Goal: Task Accomplishment & Management: Use online tool/utility

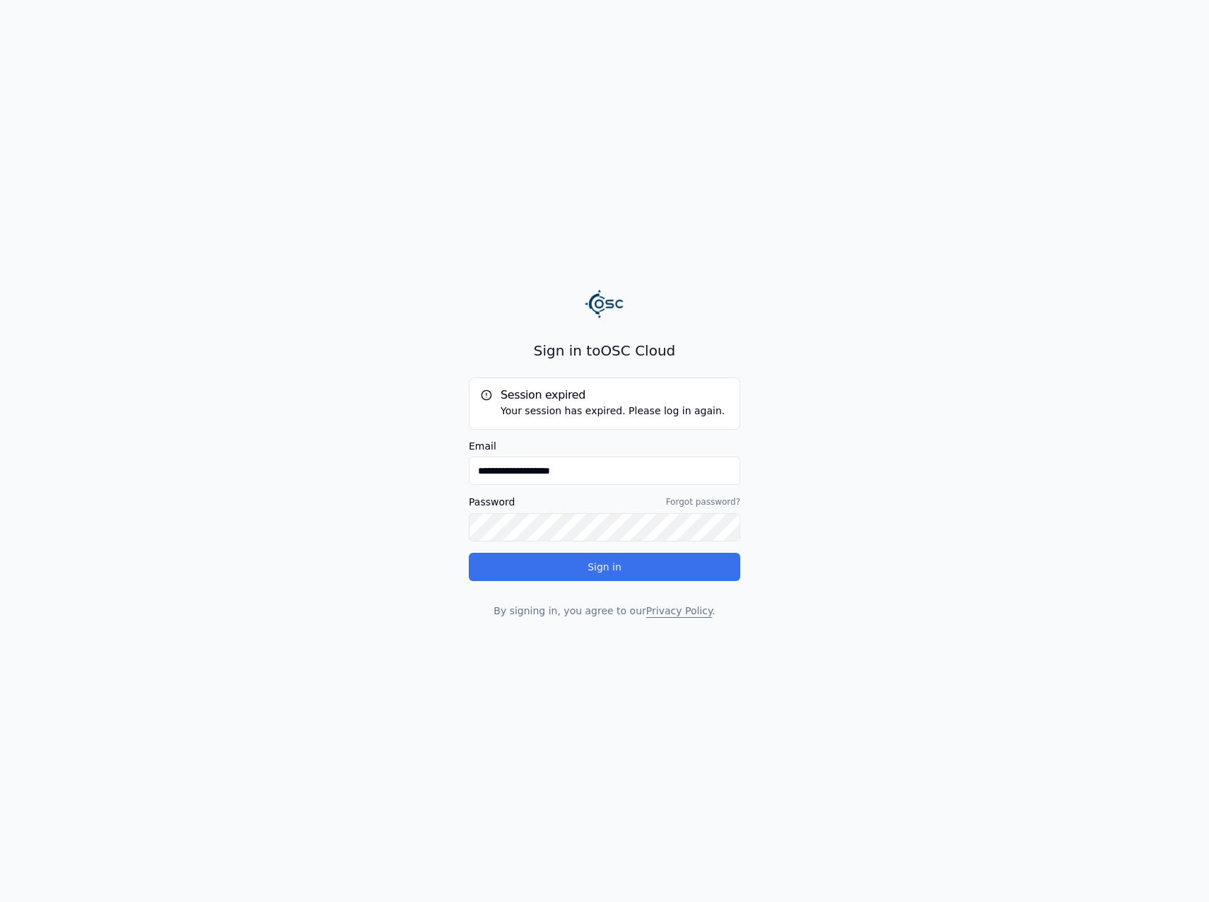
click at [571, 566] on button "Sign in" at bounding box center [605, 567] width 272 height 28
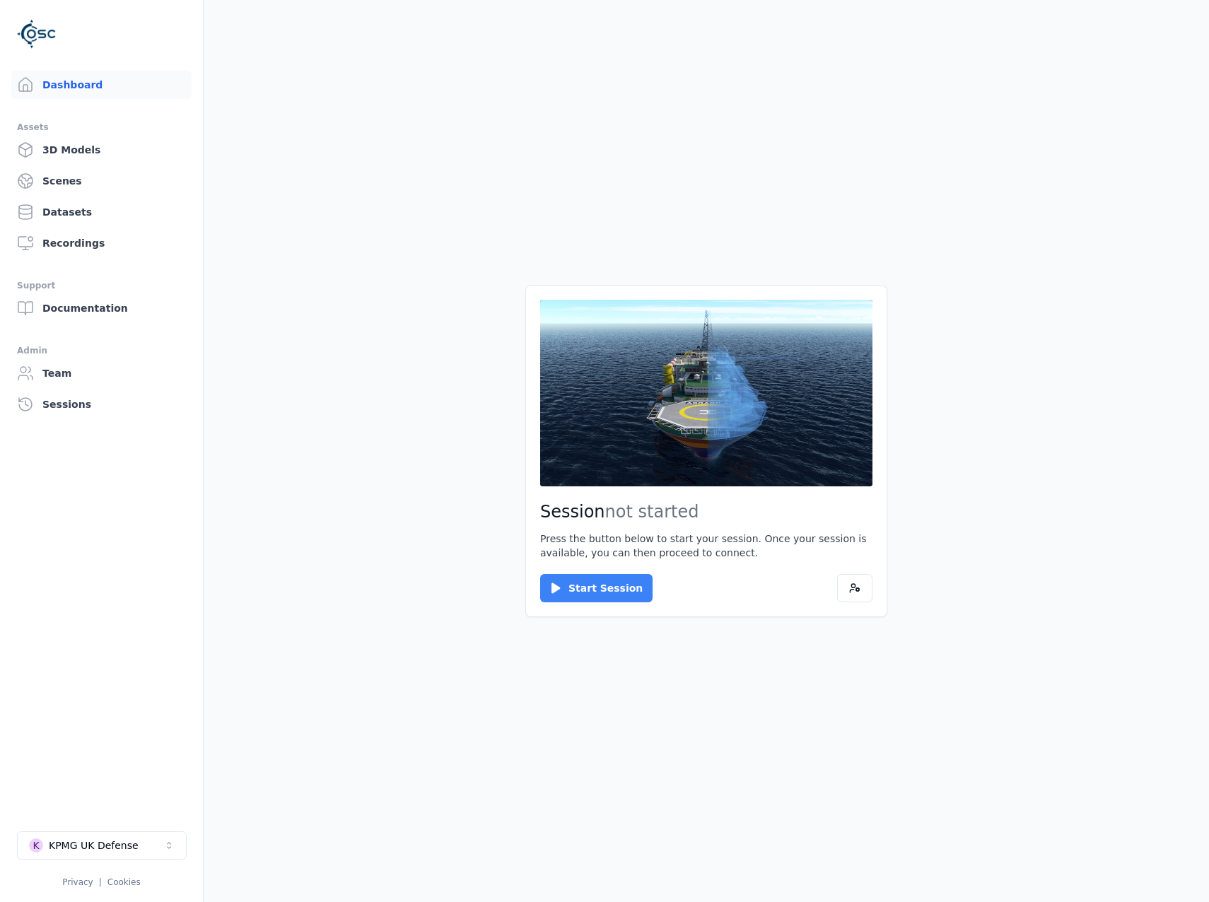
click at [562, 584] on icon at bounding box center [556, 588] width 14 height 14
click at [573, 586] on button "Connect" at bounding box center [572, 588] width 65 height 28
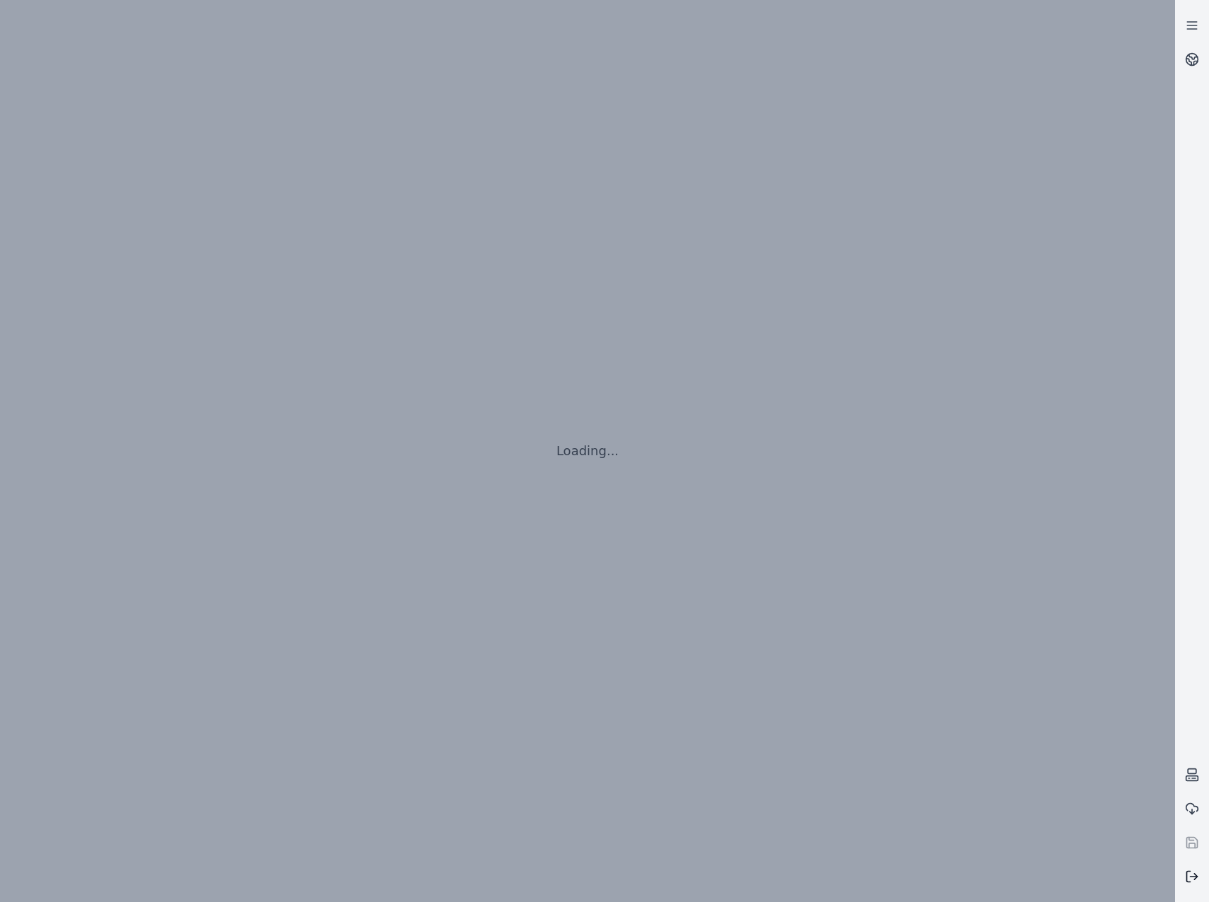
click at [1190, 884] on button at bounding box center [1192, 877] width 34 height 34
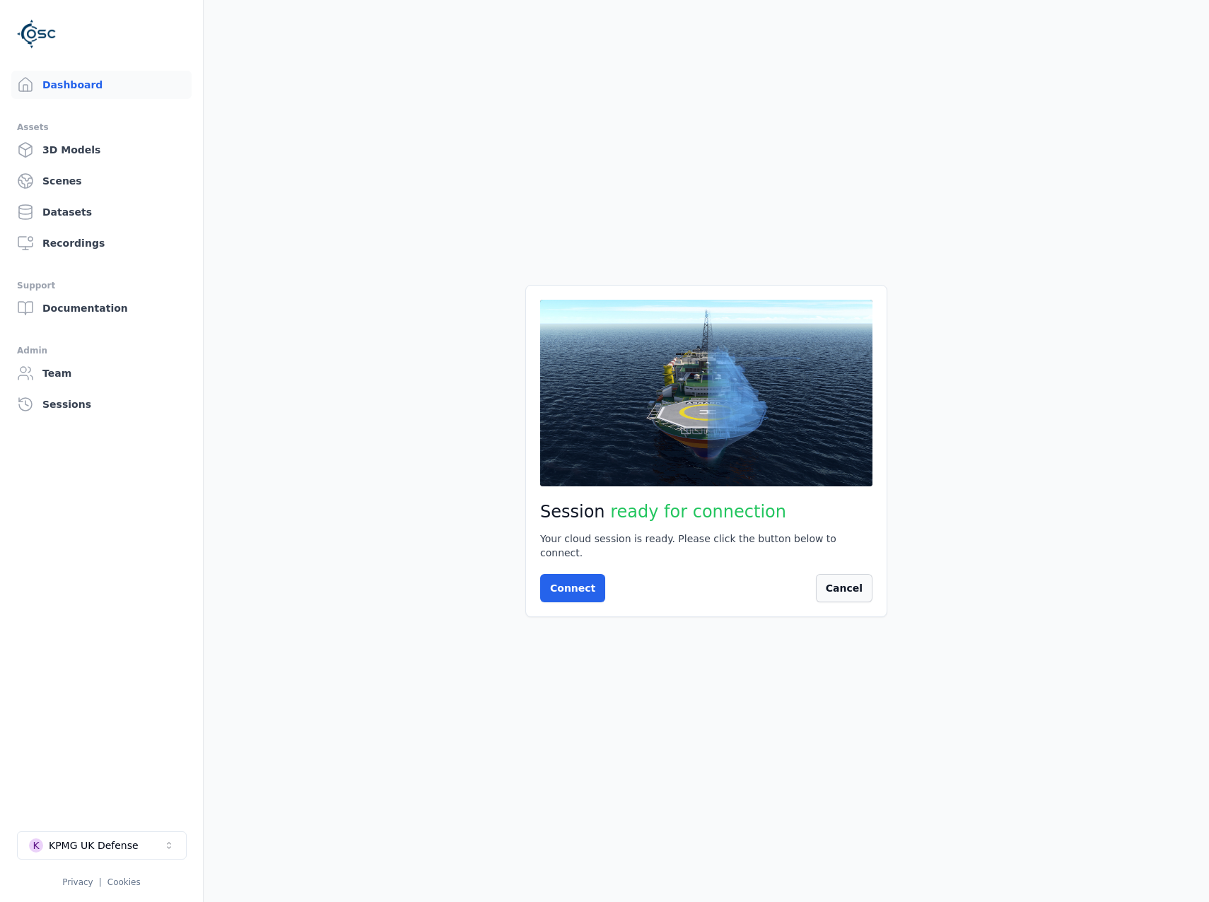
click at [854, 580] on button "Cancel" at bounding box center [844, 588] width 57 height 28
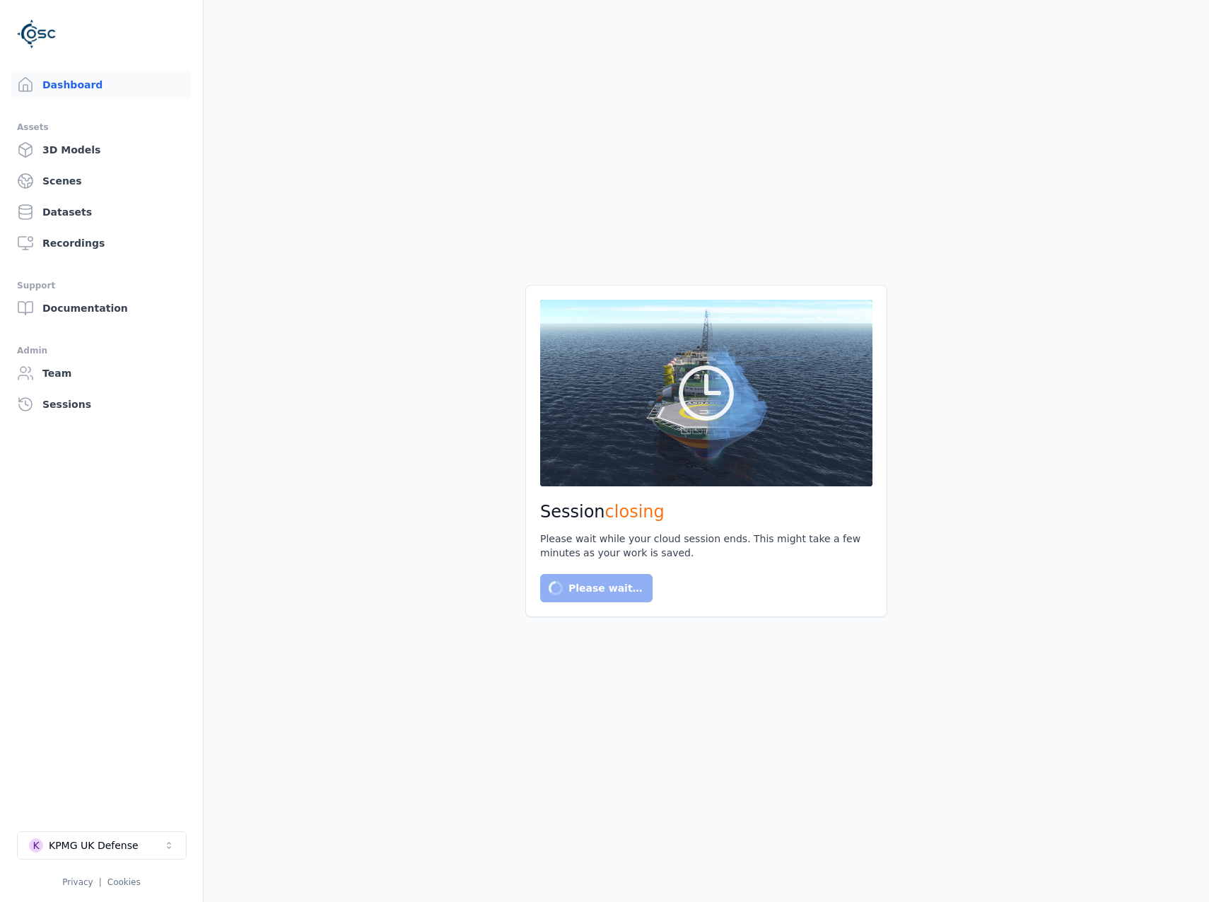
click at [129, 863] on div "K KPMG UK Defense Privacy | Cookies" at bounding box center [101, 860] width 169 height 57
click at [133, 850] on button "K KPMG UK Defense" at bounding box center [102, 846] width 170 height 28
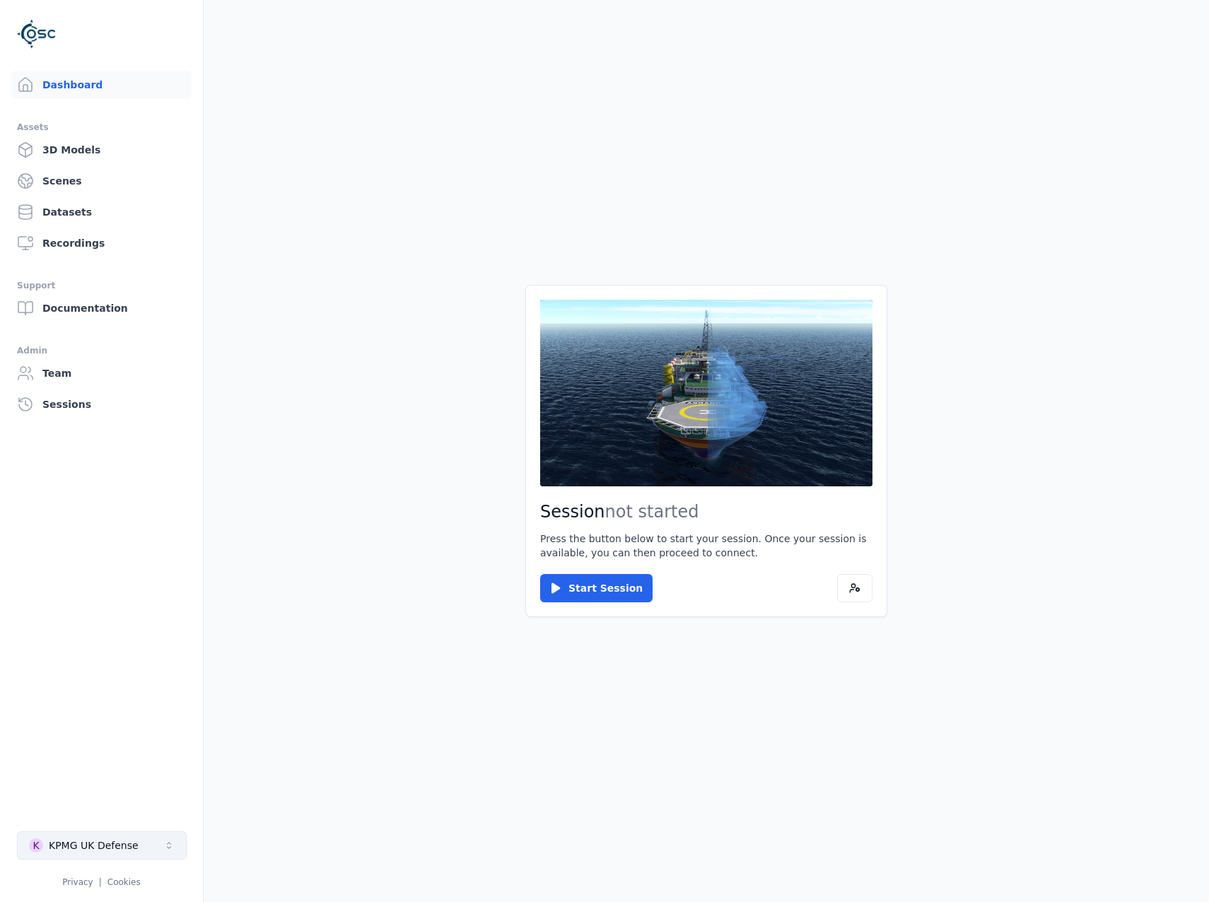
click at [149, 853] on button "K KPMG UK Defense" at bounding box center [102, 846] width 170 height 28
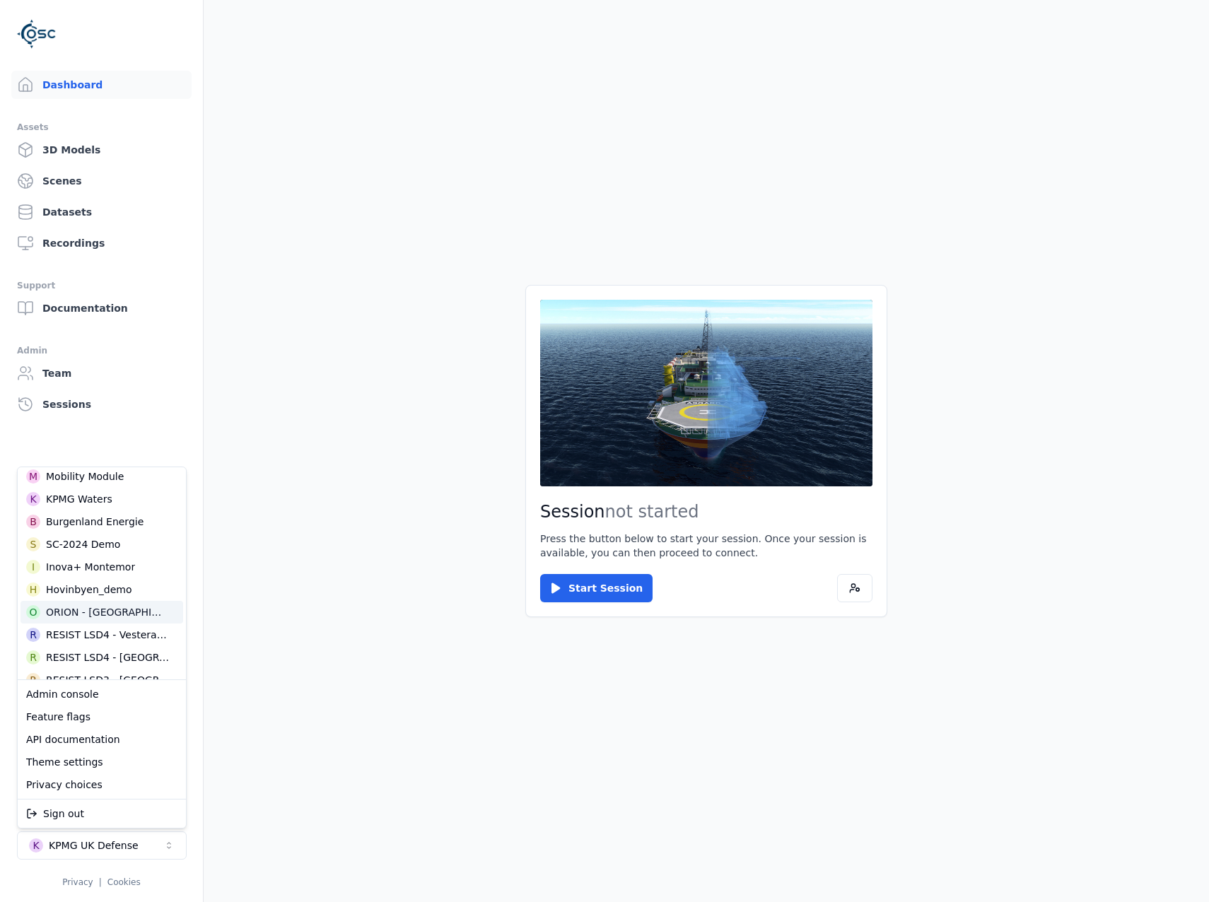
scroll to position [354, 0]
click at [142, 653] on div "RESIST LSD3 - [GEOGRAPHIC_DATA]" at bounding box center [108, 655] width 124 height 14
click at [588, 589] on html "Dashboard Assets 3D Models Scenes Datasets Recordings Support Documentation Adm…" at bounding box center [604, 451] width 1209 height 902
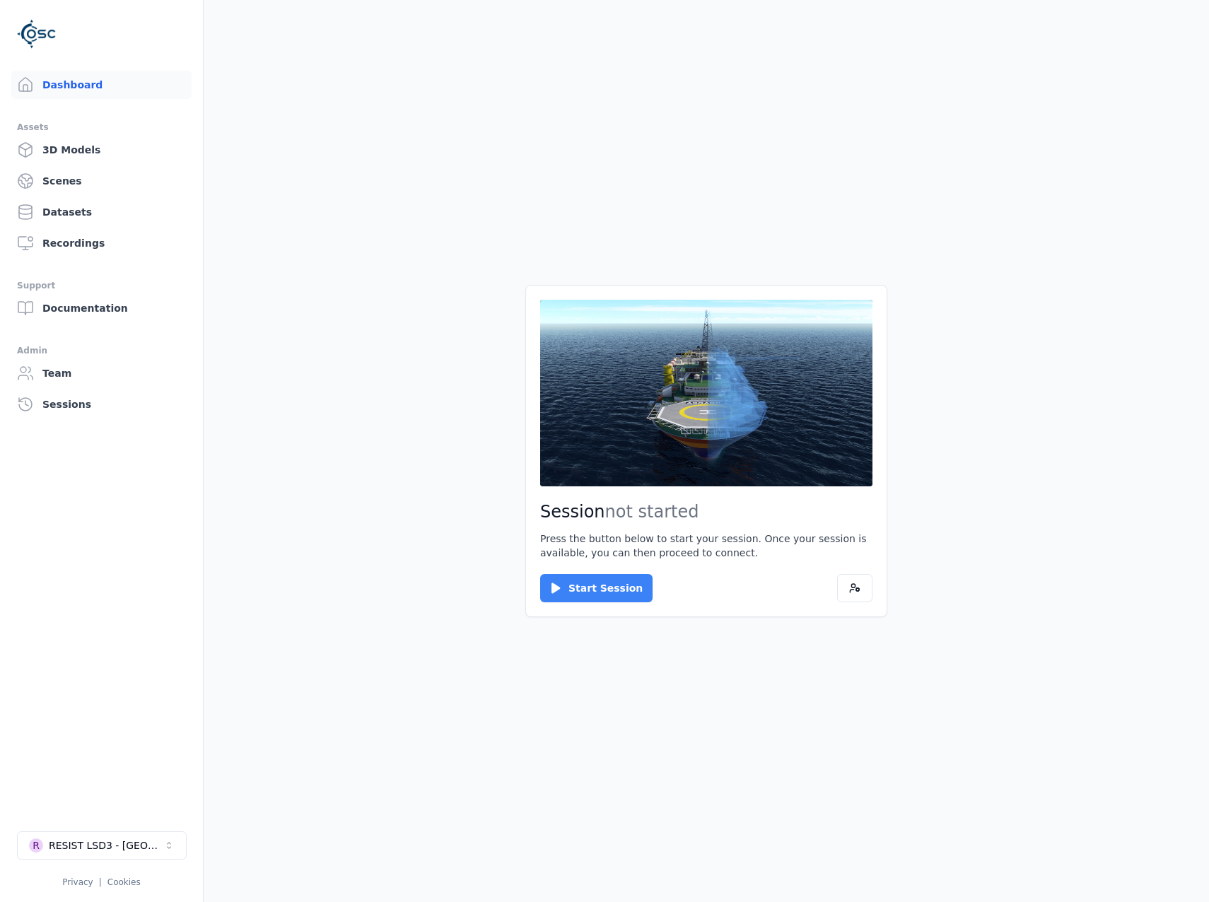
click at [569, 598] on button "Start Session" at bounding box center [596, 588] width 112 height 28
click at [585, 594] on button "Connect" at bounding box center [572, 588] width 65 height 28
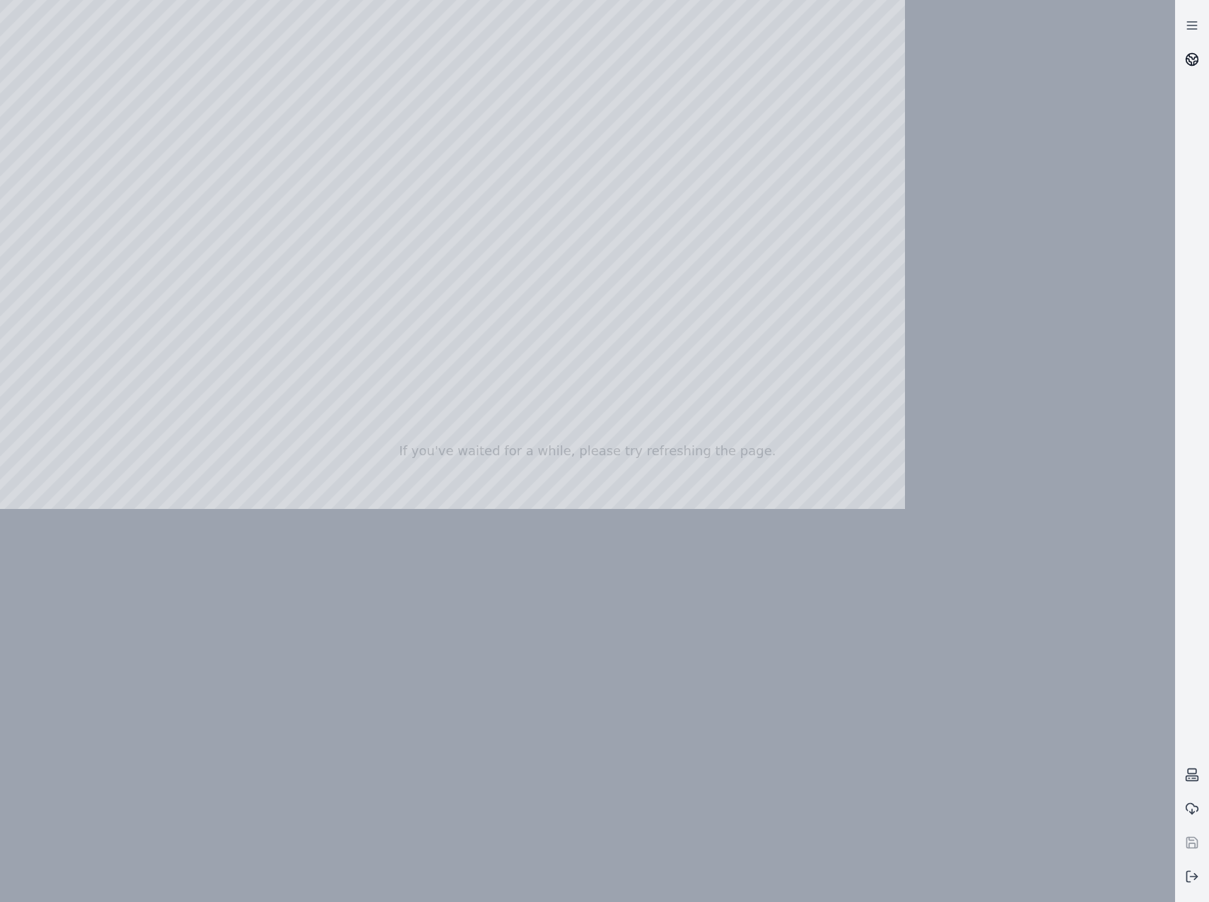
click at [1194, 52] on icon at bounding box center [1192, 59] width 14 height 14
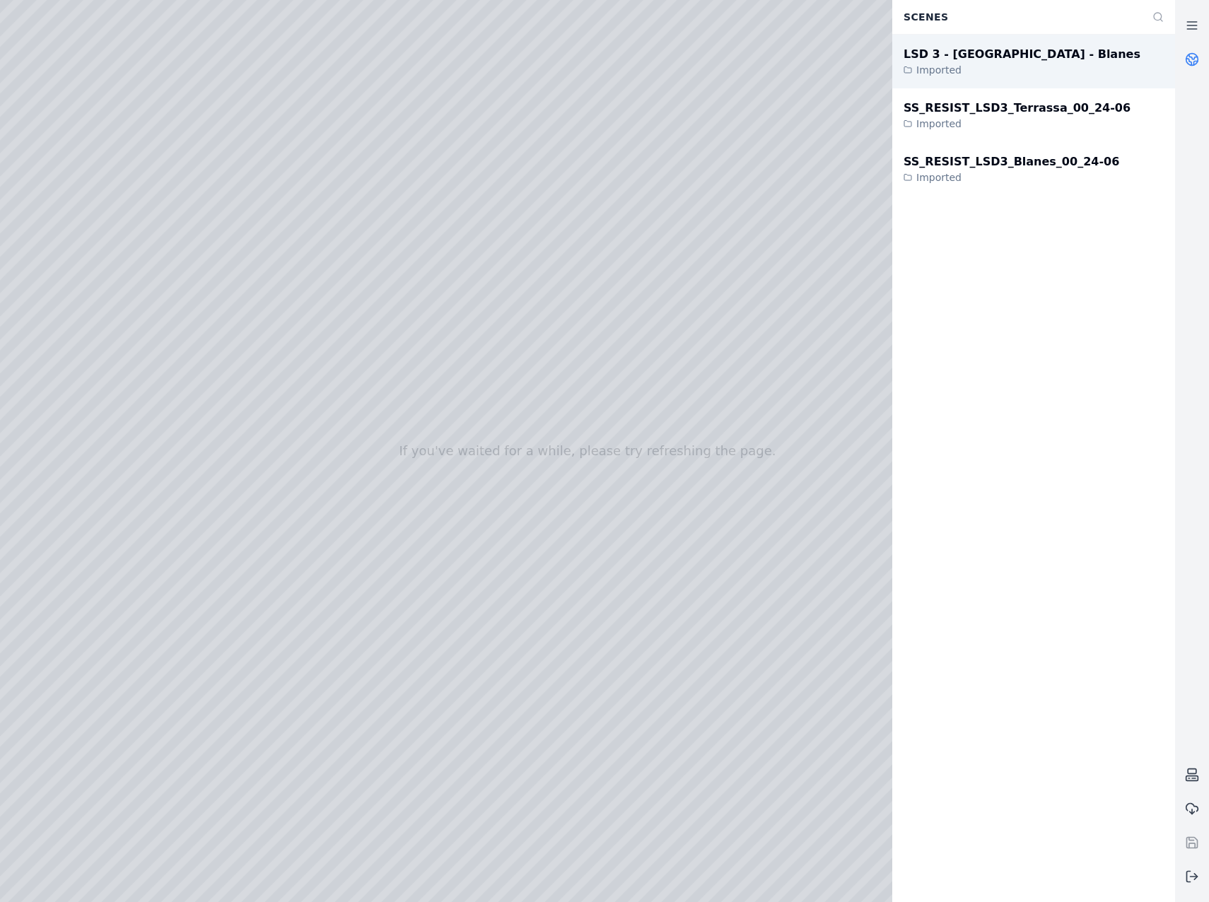
click at [1107, 60] on div "LSD 3 - [GEOGRAPHIC_DATA] - Blanes Imported" at bounding box center [1033, 62] width 283 height 54
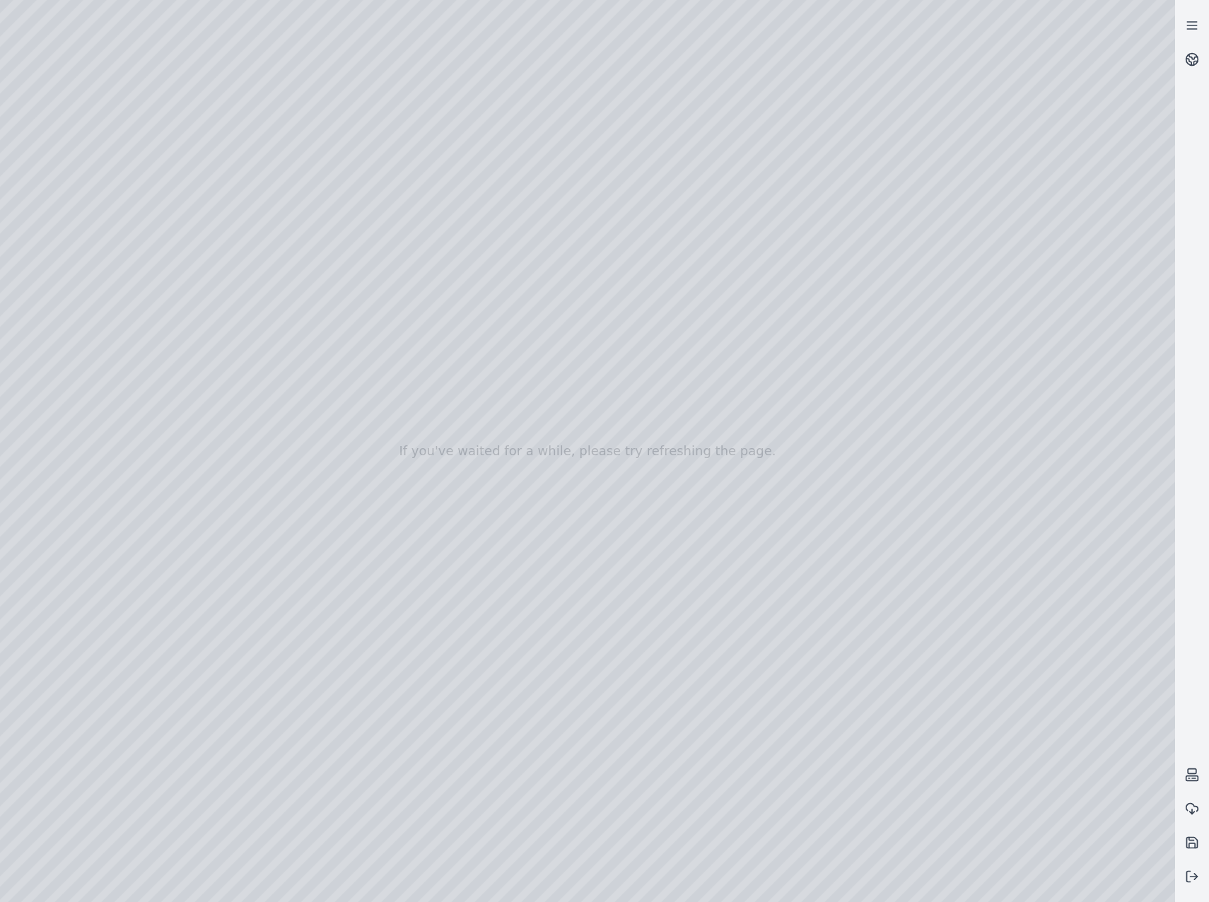
drag, startPoint x: 762, startPoint y: 588, endPoint x: 781, endPoint y: 644, distance: 59.0
drag, startPoint x: 767, startPoint y: 622, endPoint x: 681, endPoint y: 505, distance: 145.1
click at [946, 106] on div at bounding box center [587, 451] width 1175 height 902
